Goal: Use online tool/utility: Use online tool/utility

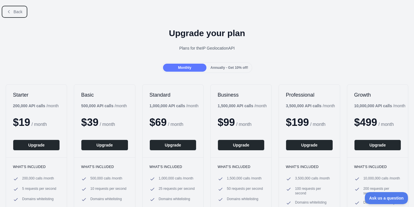
click at [15, 13] on span "Back" at bounding box center [17, 11] width 9 height 5
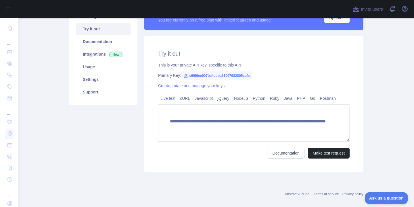
scroll to position [65, 0]
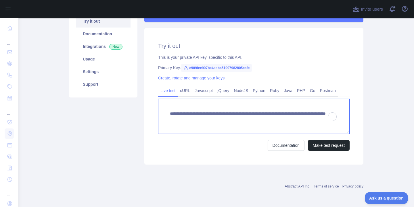
drag, startPoint x: 285, startPoint y: 119, endPoint x: 323, endPoint y: 121, distance: 37.4
click at [323, 121] on textarea "**********" at bounding box center [253, 116] width 191 height 35
paste textarea "To enrich screen reader interactions, please activate Accessibility in Grammarl…"
type textarea "**********"
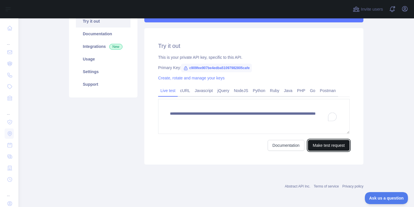
click at [321, 147] on button "Make test request" at bounding box center [329, 145] width 42 height 11
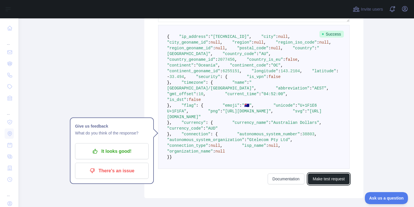
scroll to position [180, 0]
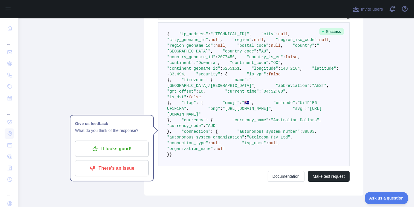
click at [299, 128] on pre "{ "ip_address" : "[TECHNICAL_ID]" , "city" : null , "city_geoname_id" : null , …" at bounding box center [253, 94] width 191 height 144
click at [117, 148] on p "It looks good!" at bounding box center [111, 149] width 65 height 10
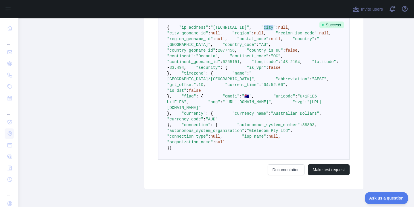
scroll to position [188, 0]
click at [222, 46] on span ""country_code"" at bounding box center [239, 44] width 34 height 5
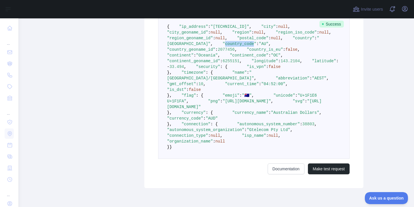
click at [222, 46] on span ""country_code"" at bounding box center [239, 44] width 34 height 5
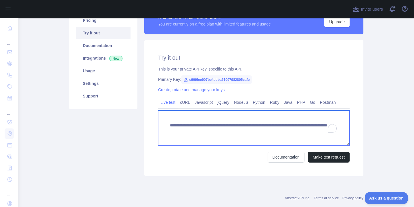
drag, startPoint x: 285, startPoint y: 132, endPoint x: 327, endPoint y: 137, distance: 41.6
click at [327, 137] on textarea "**********" at bounding box center [253, 128] width 191 height 35
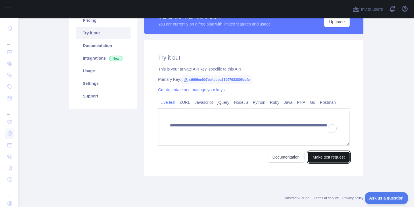
click at [322, 159] on button "Make test request" at bounding box center [329, 157] width 42 height 11
